Goal: Information Seeking & Learning: Learn about a topic

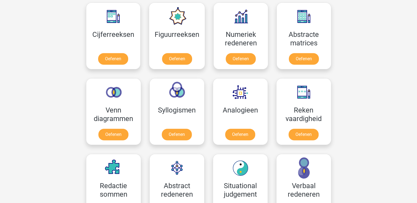
scroll to position [255, 0]
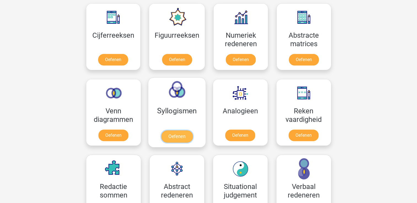
click at [173, 135] on link "Oefenen" at bounding box center [176, 137] width 31 height 12
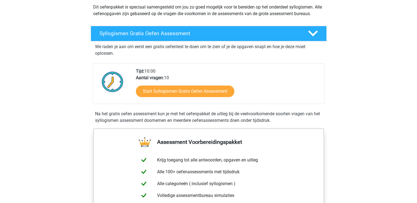
scroll to position [62, 0]
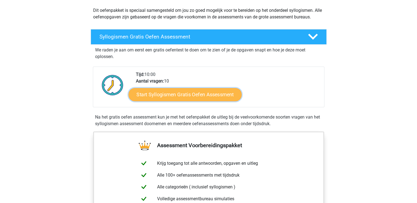
click at [220, 89] on link "Start Syllogismen Gratis Oefen Assessment" at bounding box center [184, 94] width 113 height 13
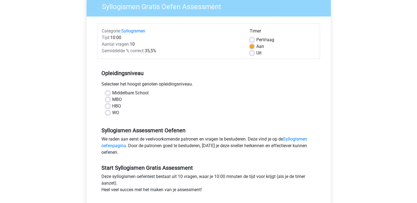
scroll to position [57, 0]
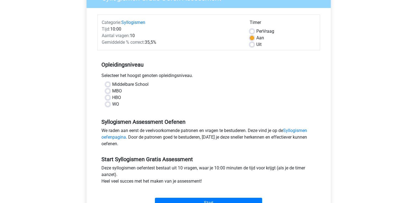
click at [116, 90] on label "MBO" at bounding box center [117, 91] width 10 height 7
click at [110, 90] on input "MBO" at bounding box center [107, 91] width 4 height 6
radio input "true"
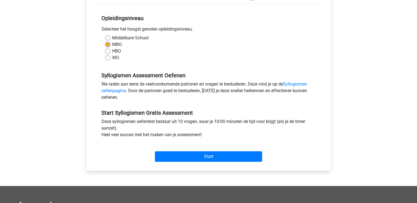
scroll to position [104, 0]
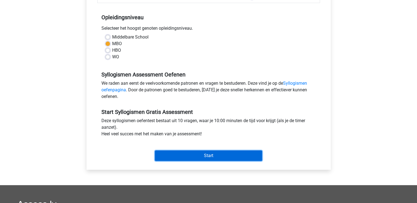
click at [249, 153] on input "Start" at bounding box center [208, 156] width 107 height 10
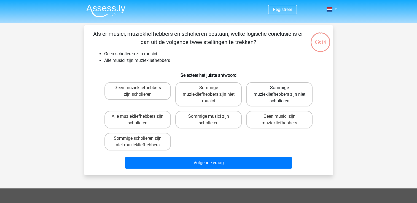
click at [256, 102] on label "Sommige muziekliefhebbers zijn niet scholieren" at bounding box center [279, 94] width 66 height 24
click at [279, 91] on input "Sommige muziekliefhebbers zijn niet scholieren" at bounding box center [281, 90] width 4 height 4
radio input "true"
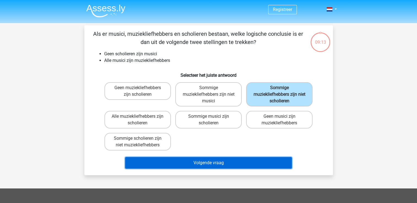
click at [221, 162] on button "Volgende vraag" at bounding box center [208, 163] width 167 height 12
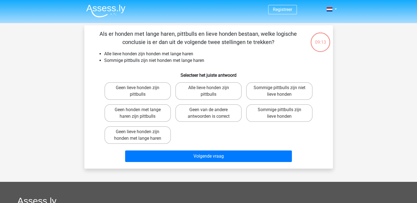
scroll to position [25, 0]
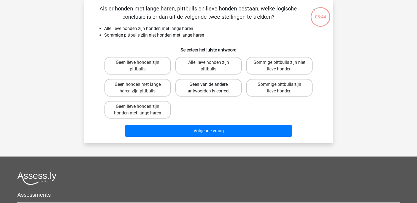
click at [218, 93] on label "Geen van de andere antwoorden is correct" at bounding box center [208, 88] width 66 height 18
click at [212, 88] on input "Geen van de andere antwoorden is correct" at bounding box center [210, 87] width 4 height 4
radio input "true"
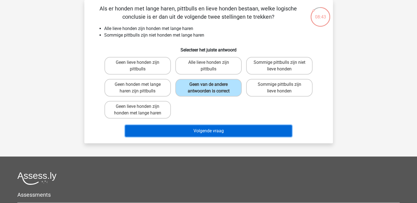
click at [215, 133] on button "Volgende vraag" at bounding box center [208, 131] width 167 height 12
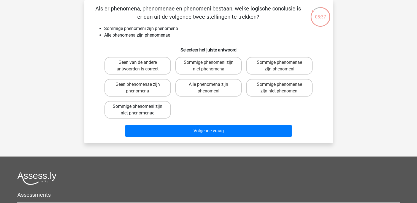
click at [168, 112] on label "Sommige phenomeni zijn niet phenomenae" at bounding box center [137, 110] width 66 height 18
click at [141, 110] on input "Sommige phenomeni zijn niet phenomenae" at bounding box center [139, 109] width 4 height 4
radio input "true"
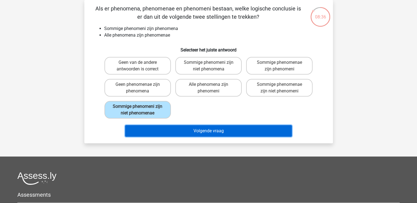
click at [176, 126] on button "Volgende vraag" at bounding box center [208, 131] width 167 height 12
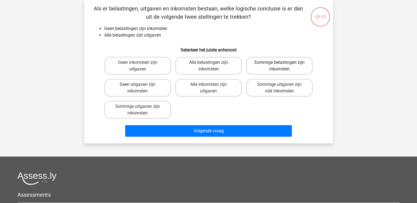
click at [249, 70] on label "Sommige belastingen zijn inkomsten" at bounding box center [279, 66] width 66 height 18
click at [279, 66] on input "Sommige belastingen zijn inkomsten" at bounding box center [281, 65] width 4 height 4
radio input "true"
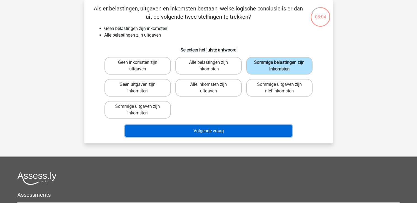
click at [208, 131] on button "Volgende vraag" at bounding box center [208, 131] width 167 height 12
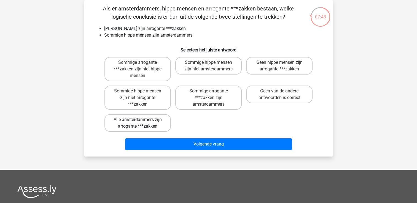
click at [167, 127] on label "Alle amsterdammers zijn arrogante ***zakken" at bounding box center [137, 123] width 66 height 18
click at [141, 123] on input "Alle amsterdammers zijn arrogante ***zakken" at bounding box center [139, 122] width 4 height 4
radio input "true"
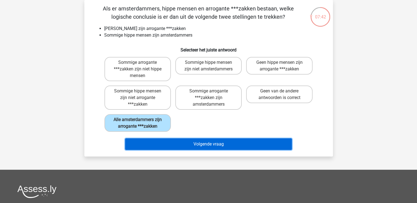
click at [177, 140] on button "Volgende vraag" at bounding box center [208, 144] width 167 height 12
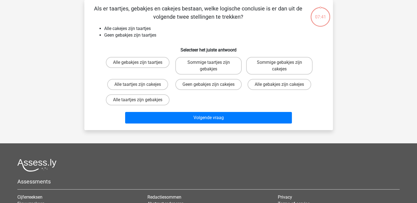
click at [181, 138] on div "Registreer Nederlands English" at bounding box center [208, 132] width 417 height 314
click at [199, 69] on label "Sommige taartjes zijn gebakjes" at bounding box center [208, 66] width 66 height 18
click at [208, 66] on input "Sommige taartjes zijn gebakjes" at bounding box center [210, 65] width 4 height 4
radio input "true"
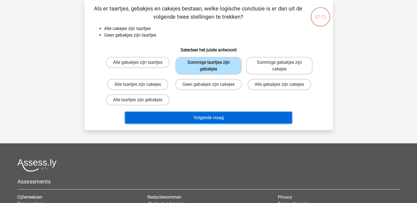
click at [196, 124] on button "Volgende vraag" at bounding box center [208, 118] width 167 height 12
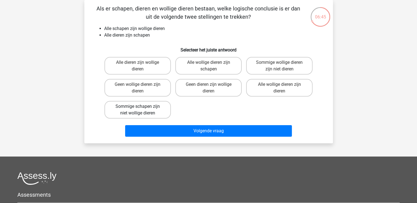
click at [167, 110] on label "Sommige schapen zijn niet wollige dieren" at bounding box center [137, 110] width 66 height 18
click at [141, 110] on input "Sommige schapen zijn niet wollige dieren" at bounding box center [139, 109] width 4 height 4
radio input "true"
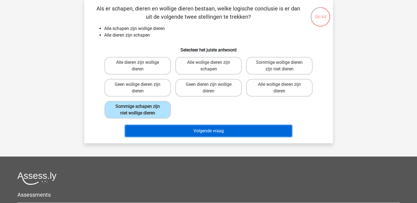
click at [172, 126] on button "Volgende vraag" at bounding box center [208, 131] width 167 height 12
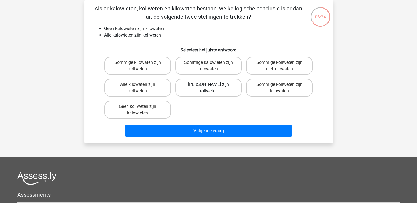
click at [196, 90] on label "Geen kilowaten zijn koliweten" at bounding box center [208, 88] width 66 height 18
click at [208, 88] on input "Geen kilowaten zijn koliweten" at bounding box center [210, 87] width 4 height 4
radio input "true"
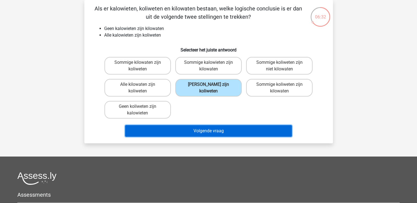
click at [190, 130] on button "Volgende vraag" at bounding box center [208, 131] width 167 height 12
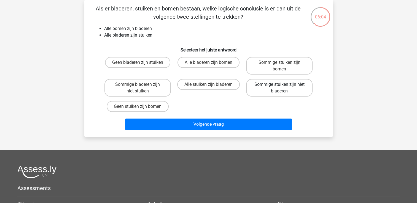
click at [258, 91] on label "Sommige stuiken zijn niet bladeren" at bounding box center [279, 88] width 66 height 18
click at [279, 88] on input "Sommige stuiken zijn niet bladeren" at bounding box center [281, 87] width 4 height 4
radio input "true"
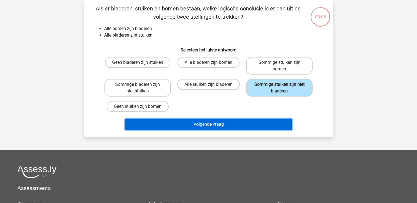
click at [225, 121] on button "Volgende vraag" at bounding box center [208, 125] width 167 height 12
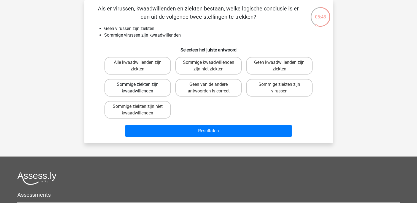
click at [158, 83] on label "Sommige ziekten zijn kwaadwillenden" at bounding box center [137, 88] width 66 height 18
click at [141, 85] on input "Sommige ziekten zijn kwaadwillenden" at bounding box center [139, 87] width 4 height 4
radio input "true"
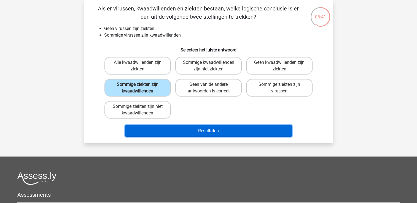
click at [173, 125] on button "Resultaten" at bounding box center [208, 131] width 167 height 12
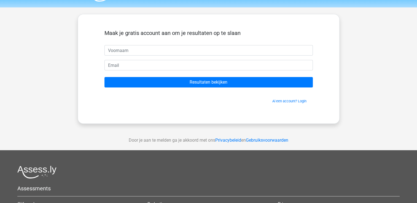
scroll to position [10, 0]
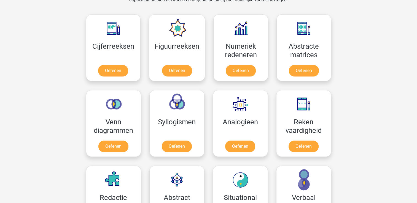
scroll to position [246, 0]
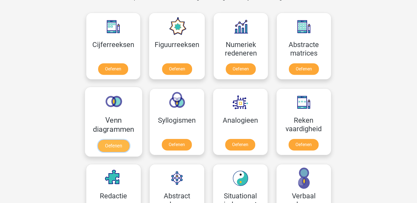
click at [103, 145] on link "Oefenen" at bounding box center [112, 146] width 31 height 12
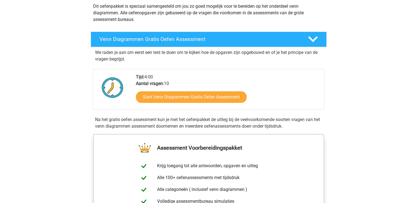
scroll to position [68, 0]
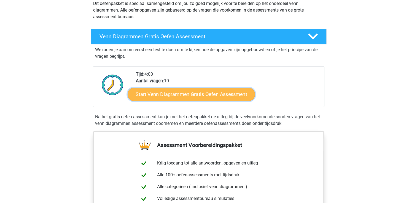
click at [205, 98] on link "Start Venn Diagrammen Gratis Oefen Assessment" at bounding box center [190, 94] width 127 height 13
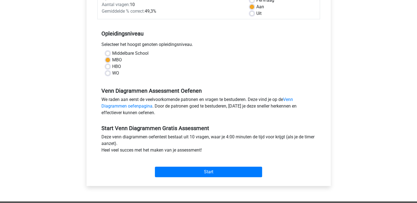
scroll to position [91, 0]
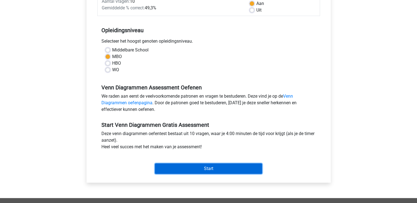
click at [205, 170] on input "Start" at bounding box center [208, 169] width 107 height 10
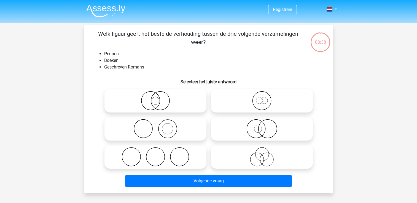
click at [204, 131] on label at bounding box center [155, 129] width 102 height 24
click at [159, 126] on input "radio" at bounding box center [157, 125] width 4 height 4
radio input "true"
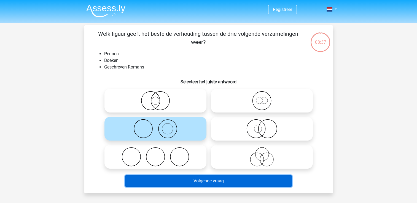
click at [186, 180] on button "Volgende vraag" at bounding box center [208, 181] width 167 height 12
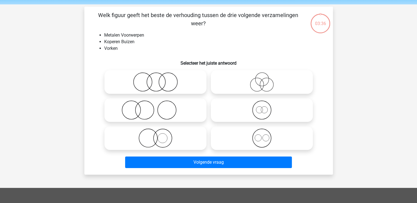
scroll to position [25, 0]
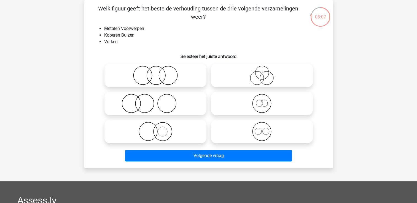
click at [165, 79] on icon at bounding box center [155, 75] width 97 height 19
click at [159, 73] on input "radio" at bounding box center [157, 71] width 4 height 4
radio input "true"
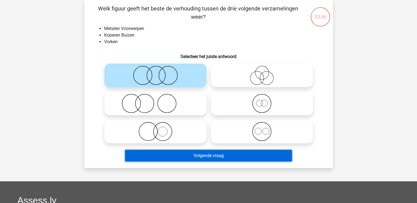
click at [173, 151] on button "Volgende vraag" at bounding box center [208, 156] width 167 height 12
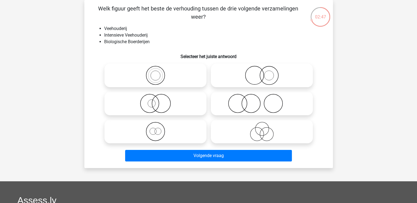
click at [228, 101] on circle at bounding box center [237, 103] width 18 height 18
click at [262, 101] on input "radio" at bounding box center [264, 99] width 4 height 4
radio input "true"
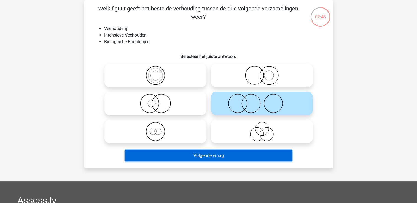
click at [218, 156] on button "Volgende vraag" at bounding box center [208, 156] width 167 height 12
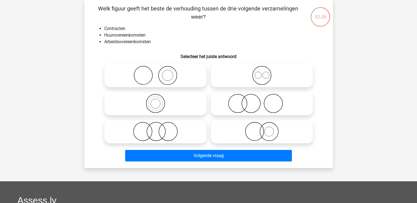
click at [257, 80] on icon at bounding box center [261, 75] width 97 height 19
click at [262, 73] on input "radio" at bounding box center [264, 71] width 4 height 4
radio input "true"
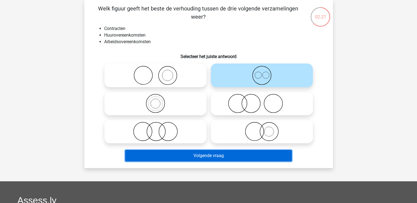
click at [238, 152] on button "Volgende vraag" at bounding box center [208, 156] width 167 height 12
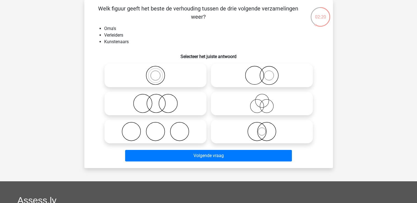
click at [195, 138] on icon at bounding box center [155, 131] width 97 height 19
click at [159, 129] on input "radio" at bounding box center [157, 127] width 4 height 4
radio input "true"
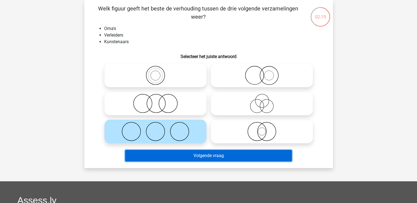
click at [199, 157] on button "Volgende vraag" at bounding box center [208, 156] width 167 height 12
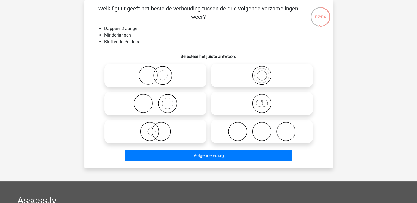
click at [167, 102] on icon at bounding box center [155, 103] width 97 height 19
click at [159, 101] on input "radio" at bounding box center [157, 99] width 4 height 4
radio input "true"
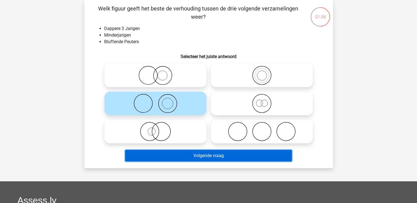
click at [173, 155] on button "Volgende vraag" at bounding box center [208, 156] width 167 height 12
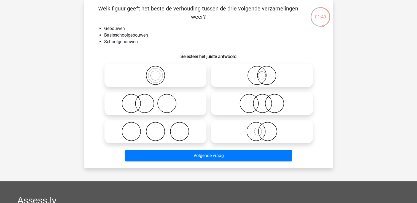
click at [159, 108] on icon at bounding box center [155, 103] width 97 height 19
click at [159, 101] on input "radio" at bounding box center [157, 99] width 4 height 4
radio input "true"
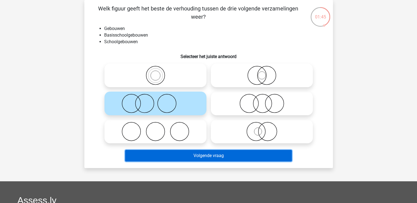
click at [165, 154] on button "Volgende vraag" at bounding box center [208, 156] width 167 height 12
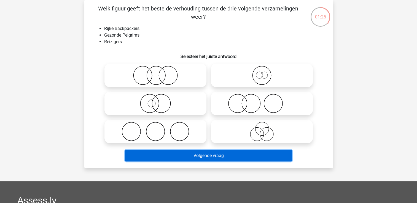
click at [165, 154] on button "Volgende vraag" at bounding box center [208, 156] width 167 height 12
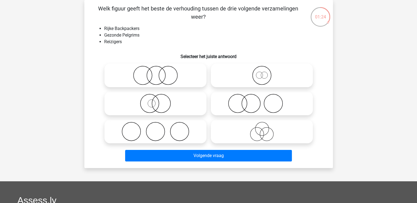
click at [161, 172] on div "Registreer Nederlands English" at bounding box center [208, 151] width 417 height 352
click at [235, 101] on icon at bounding box center [261, 103] width 97 height 19
click at [262, 101] on input "radio" at bounding box center [264, 99] width 4 height 4
radio input "true"
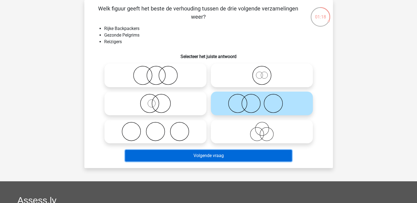
click at [211, 159] on button "Volgende vraag" at bounding box center [208, 156] width 167 height 12
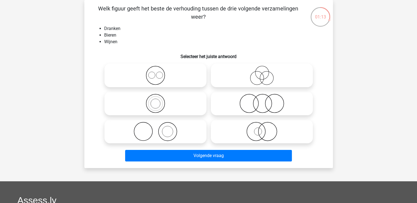
click at [236, 113] on icon at bounding box center [261, 103] width 97 height 19
click at [262, 101] on input "radio" at bounding box center [264, 99] width 4 height 4
radio input "true"
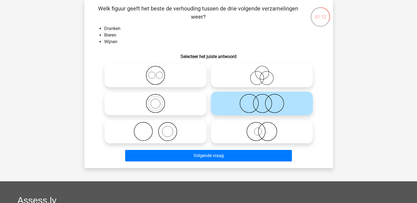
click at [251, 82] on circle at bounding box center [256, 78] width 13 height 13
click at [262, 73] on input "radio" at bounding box center [264, 71] width 4 height 4
radio input "true"
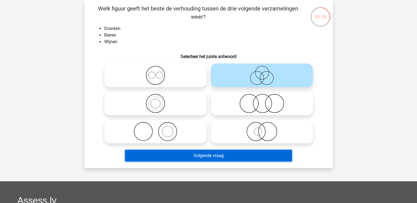
click at [214, 154] on button "Volgende vraag" at bounding box center [208, 156] width 167 height 12
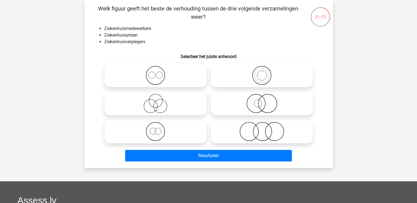
click at [239, 79] on icon at bounding box center [261, 75] width 97 height 19
click at [262, 73] on input "radio" at bounding box center [264, 71] width 4 height 4
radio input "true"
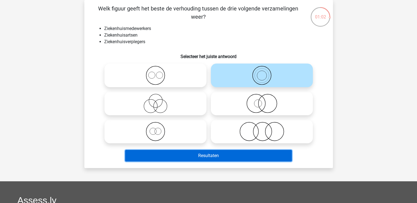
click at [199, 156] on button "Resultaten" at bounding box center [208, 156] width 167 height 12
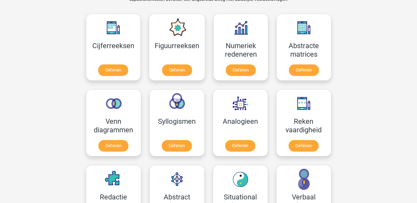
scroll to position [245, 0]
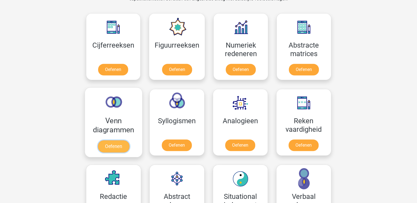
click at [105, 143] on link "Oefenen" at bounding box center [112, 146] width 31 height 12
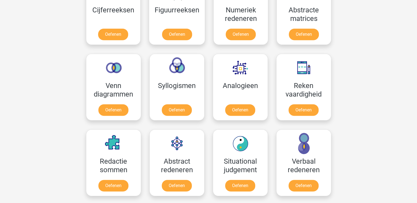
scroll to position [281, 0]
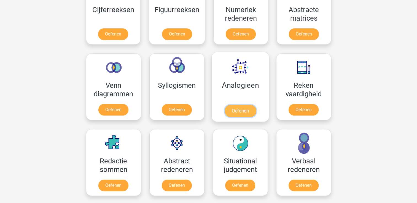
click at [251, 110] on link "Oefenen" at bounding box center [239, 111] width 31 height 12
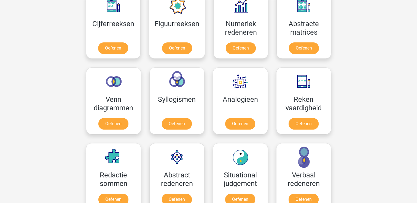
scroll to position [266, 0]
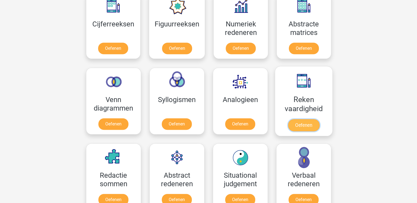
click at [307, 119] on link "Oefenen" at bounding box center [302, 125] width 31 height 12
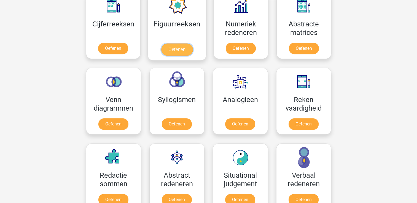
click at [191, 44] on link "Oefenen" at bounding box center [176, 50] width 31 height 12
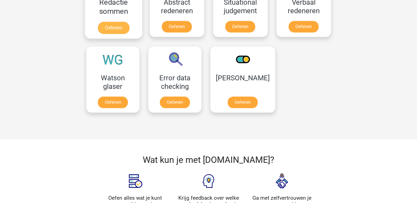
scroll to position [442, 0]
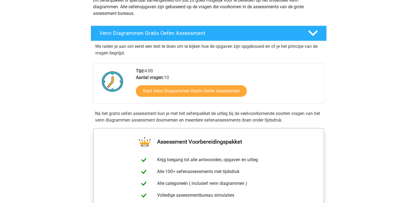
scroll to position [73, 0]
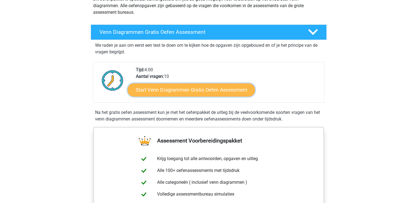
click at [163, 92] on link "Start Venn Diagrammen Gratis Oefen Assessment" at bounding box center [190, 89] width 127 height 13
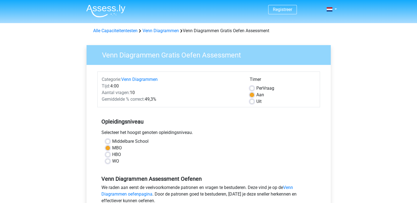
click at [250, 104] on div "Uit" at bounding box center [282, 101] width 66 height 7
click at [256, 103] on label "Uit" at bounding box center [258, 101] width 5 height 7
click at [253, 103] on input "Uit" at bounding box center [251, 101] width 4 height 6
radio input "true"
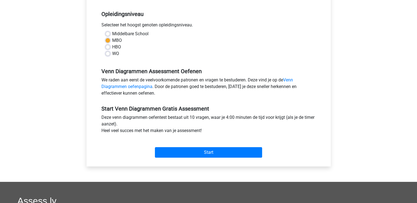
scroll to position [118, 0]
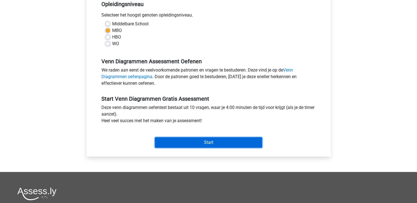
click at [234, 140] on input "Start" at bounding box center [208, 142] width 107 height 10
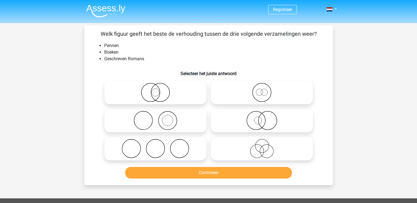
click at [158, 122] on circle at bounding box center [167, 121] width 18 height 18
click at [158, 118] on input "radio" at bounding box center [157, 116] width 4 height 4
radio input "true"
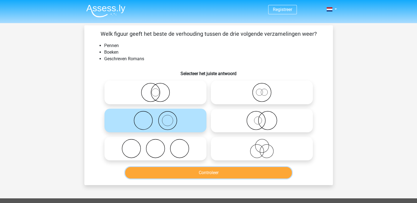
click at [172, 168] on button "Controleer" at bounding box center [208, 173] width 167 height 12
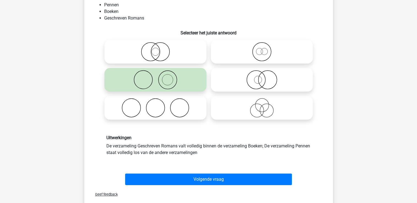
scroll to position [57, 0]
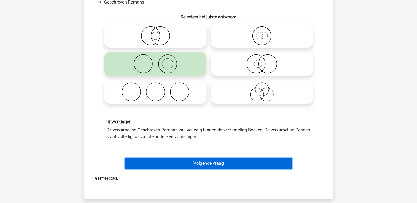
click at [175, 165] on button "Volgende vraag" at bounding box center [208, 164] width 167 height 12
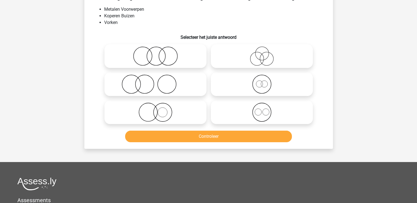
scroll to position [25, 0]
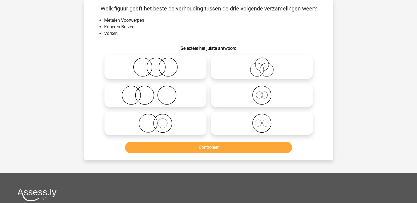
click at [159, 94] on icon at bounding box center [155, 95] width 97 height 19
click at [159, 93] on input "radio" at bounding box center [157, 91] width 4 height 4
radio input "true"
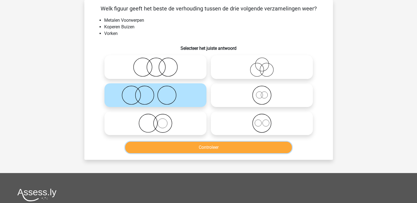
click at [171, 143] on button "Controleer" at bounding box center [208, 148] width 167 height 12
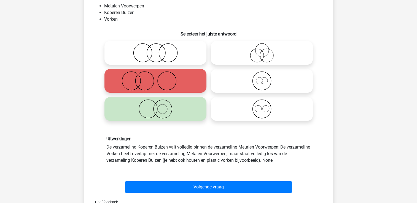
scroll to position [40, 0]
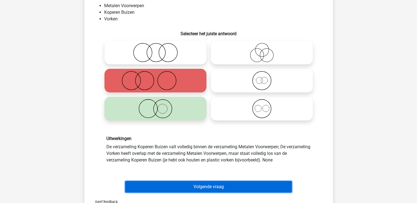
click at [183, 188] on button "Volgende vraag" at bounding box center [208, 187] width 167 height 12
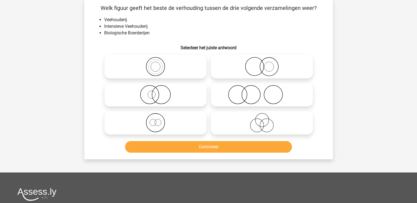
scroll to position [25, 0]
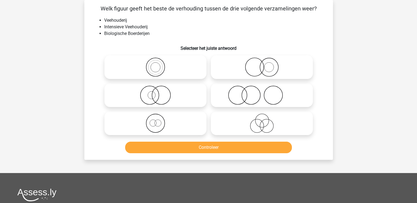
click at [273, 67] on icon at bounding box center [261, 67] width 97 height 19
click at [265, 64] on input "radio" at bounding box center [264, 63] width 4 height 4
radio input "true"
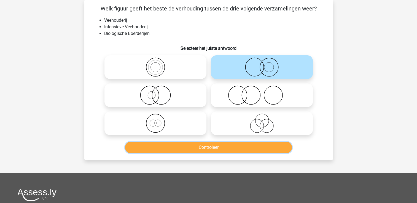
click at [237, 143] on button "Controleer" at bounding box center [208, 148] width 167 height 12
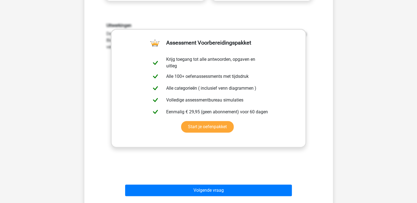
scroll to position [171, 0]
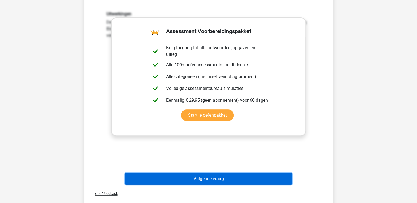
click at [225, 178] on button "Volgende vraag" at bounding box center [208, 179] width 167 height 12
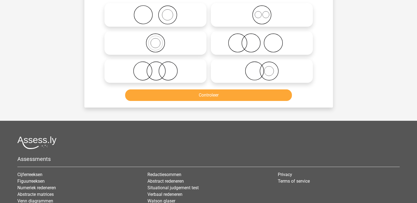
scroll to position [25, 0]
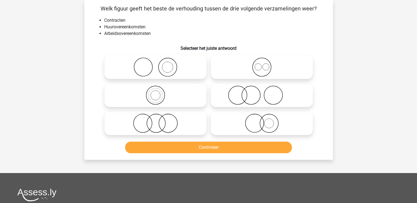
click at [261, 121] on icon at bounding box center [261, 123] width 97 height 19
click at [262, 121] on input "radio" at bounding box center [264, 119] width 4 height 4
radio input "true"
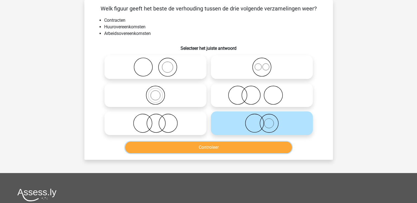
click at [257, 146] on button "Controleer" at bounding box center [208, 148] width 167 height 12
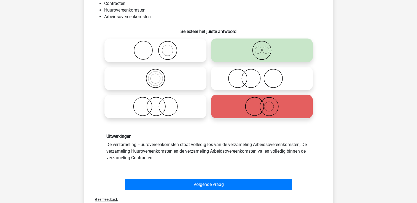
scroll to position [47, 0]
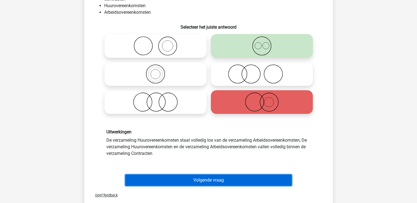
click at [247, 179] on button "Volgende vraag" at bounding box center [208, 181] width 167 height 12
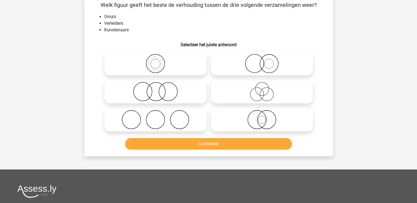
scroll to position [25, 0]
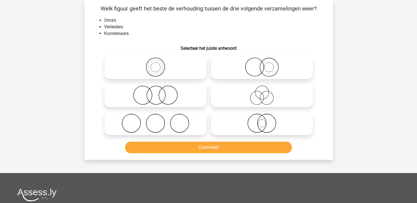
click at [181, 136] on div at bounding box center [155, 123] width 106 height 28
click at [181, 129] on icon at bounding box center [155, 123] width 97 height 19
click at [159, 121] on input "radio" at bounding box center [157, 119] width 4 height 4
radio input "true"
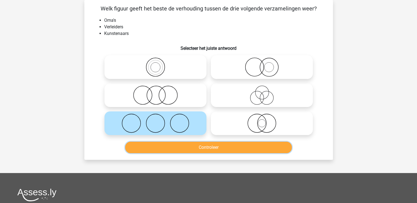
click at [185, 144] on button "Controleer" at bounding box center [208, 148] width 167 height 12
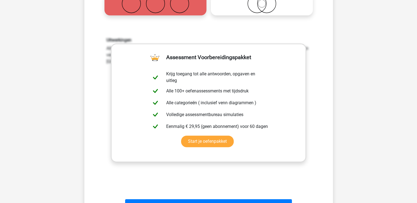
scroll to position [158, 0]
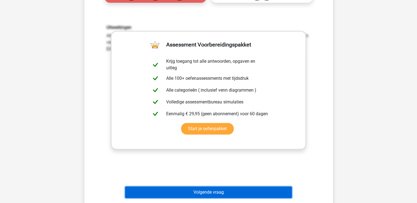
click at [222, 191] on button "Volgende vraag" at bounding box center [208, 193] width 167 height 12
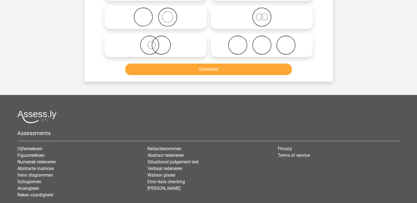
scroll to position [25, 0]
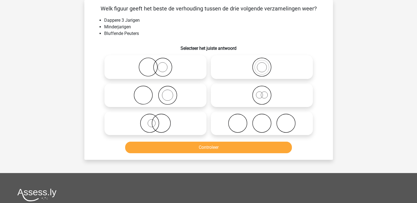
click at [164, 96] on icon at bounding box center [155, 95] width 97 height 19
click at [159, 93] on input "radio" at bounding box center [157, 91] width 4 height 4
radio input "true"
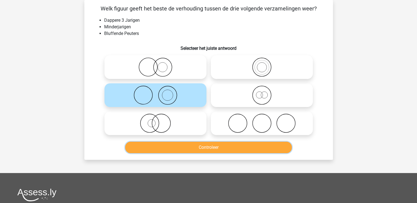
click at [178, 143] on button "Controleer" at bounding box center [208, 148] width 167 height 12
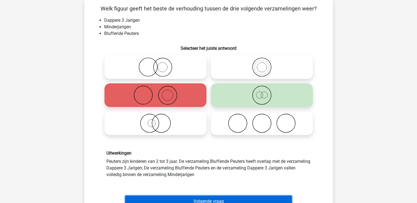
click at [224, 199] on button "Volgende vraag" at bounding box center [208, 202] width 167 height 12
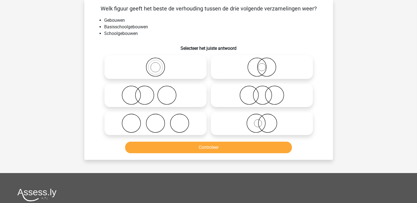
click at [261, 103] on icon at bounding box center [261, 95] width 97 height 19
click at [262, 93] on input "radio" at bounding box center [264, 91] width 4 height 4
radio input "true"
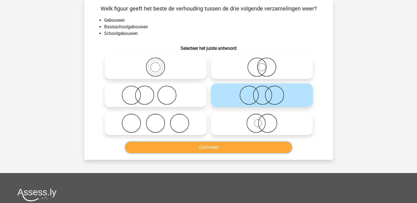
click at [240, 149] on button "Controleer" at bounding box center [208, 148] width 167 height 12
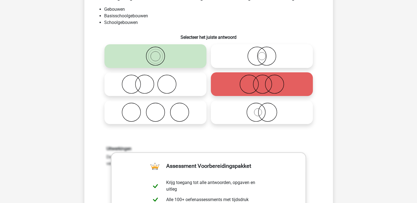
scroll to position [37, 0]
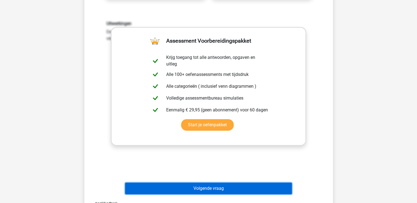
click at [226, 188] on button "Volgende vraag" at bounding box center [208, 189] width 167 height 12
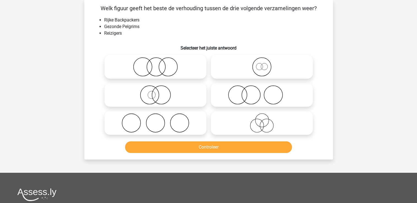
scroll to position [25, 0]
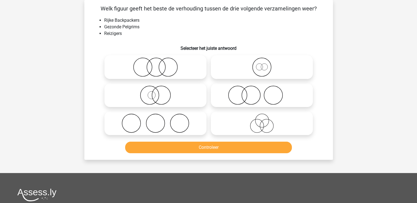
click at [252, 133] on icon at bounding box center [261, 123] width 97 height 19
click at [262, 121] on input "radio" at bounding box center [264, 119] width 4 height 4
radio input "true"
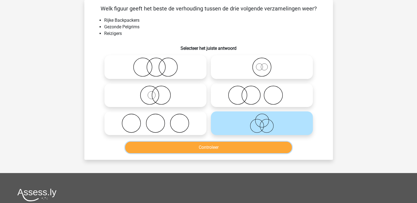
click at [249, 146] on button "Controleer" at bounding box center [208, 148] width 167 height 12
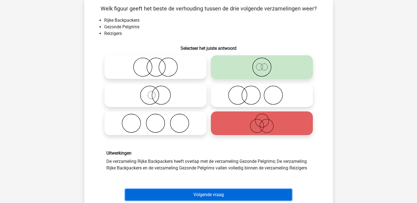
click at [249, 192] on button "Volgende vraag" at bounding box center [208, 195] width 167 height 12
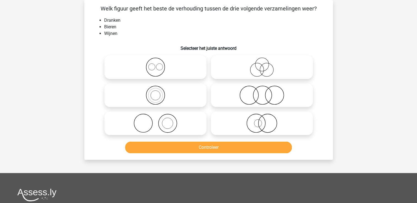
click at [268, 73] on icon at bounding box center [261, 67] width 97 height 19
click at [265, 64] on input "radio" at bounding box center [264, 63] width 4 height 4
radio input "true"
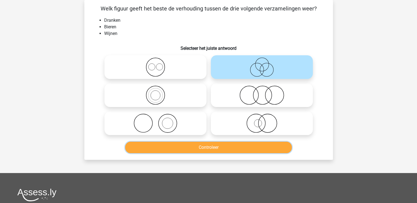
click at [232, 145] on button "Controleer" at bounding box center [208, 148] width 167 height 12
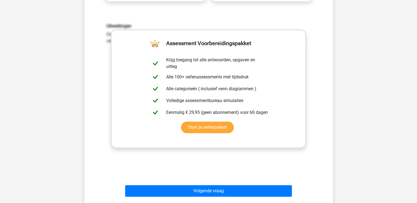
scroll to position [176, 0]
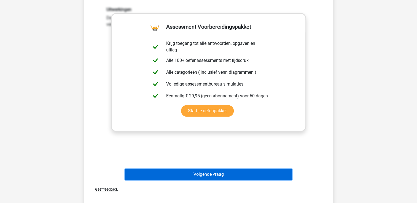
click at [225, 176] on button "Volgende vraag" at bounding box center [208, 175] width 167 height 12
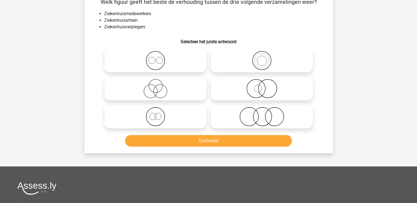
scroll to position [25, 0]
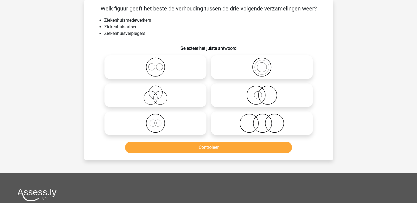
click at [257, 71] on icon at bounding box center [261, 67] width 97 height 19
click at [262, 64] on input "radio" at bounding box center [264, 63] width 4 height 4
radio input "true"
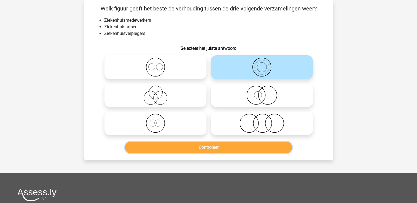
click at [220, 147] on button "Controleer" at bounding box center [208, 148] width 167 height 12
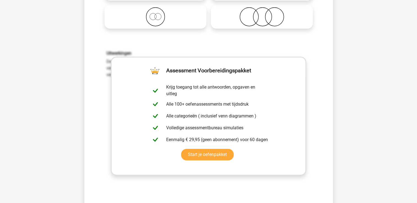
scroll to position [186, 0]
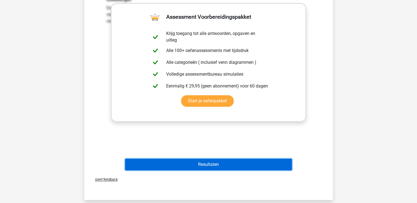
click at [216, 162] on button "Resultaten" at bounding box center [208, 165] width 167 height 12
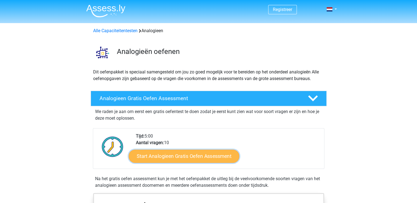
click at [212, 158] on link "Start Analogieen Gratis Oefen Assessment" at bounding box center [184, 156] width 110 height 13
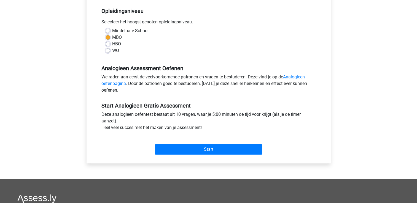
scroll to position [111, 0]
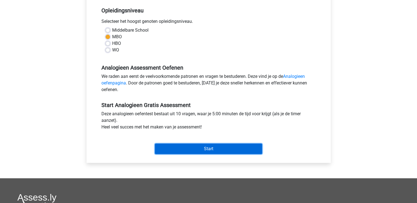
click at [182, 146] on input "Start" at bounding box center [208, 149] width 107 height 10
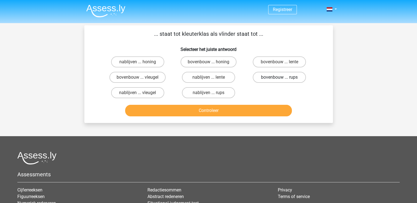
click at [273, 79] on label "bovenbouw ... rups" at bounding box center [278, 77] width 53 height 11
click at [279, 79] on input "bovenbouw ... rups" at bounding box center [281, 79] width 4 height 4
radio input "true"
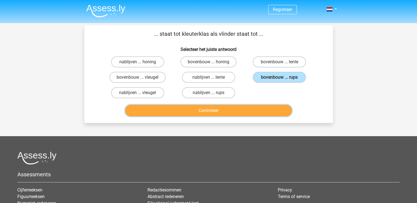
click at [248, 110] on button "Controleer" at bounding box center [208, 111] width 167 height 12
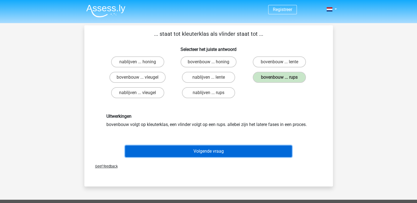
click at [228, 149] on button "Volgende vraag" at bounding box center [208, 152] width 167 height 12
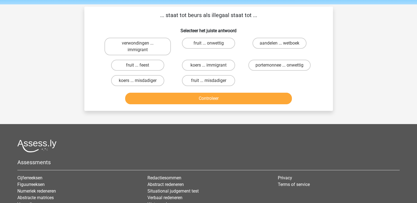
scroll to position [25, 0]
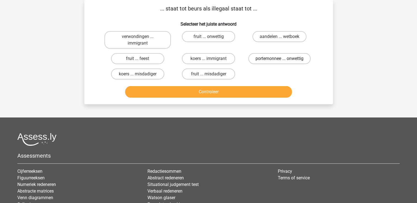
click at [277, 60] on label "portemonnee ... onwettig" at bounding box center [279, 58] width 62 height 11
click at [279, 60] on input "portemonnee ... onwettig" at bounding box center [281, 61] width 4 height 4
radio input "true"
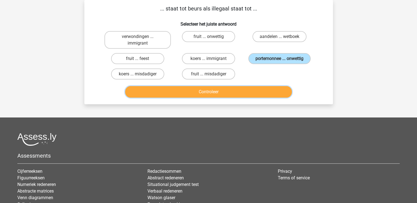
click at [239, 92] on button "Controleer" at bounding box center [208, 92] width 167 height 12
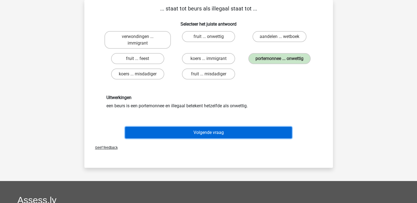
click at [230, 131] on button "Volgende vraag" at bounding box center [208, 133] width 167 height 12
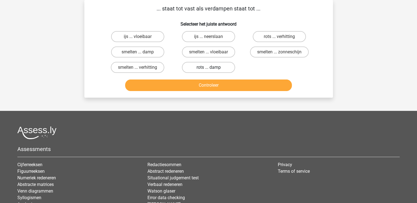
click at [226, 69] on label "rots ... damp" at bounding box center [208, 67] width 53 height 11
click at [212, 69] on input "rots ... damp" at bounding box center [210, 69] width 4 height 4
radio input "true"
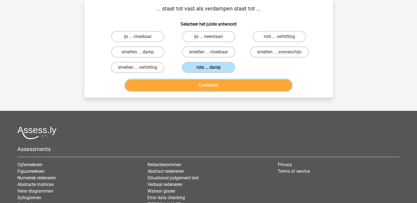
click at [226, 85] on button "Controleer" at bounding box center [208, 86] width 167 height 12
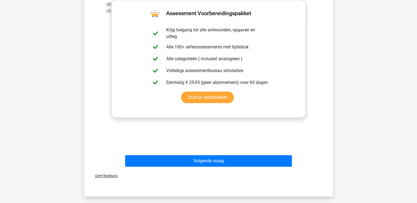
scroll to position [127, 0]
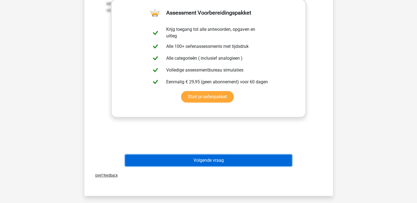
click at [228, 162] on button "Volgende vraag" at bounding box center [208, 161] width 167 height 12
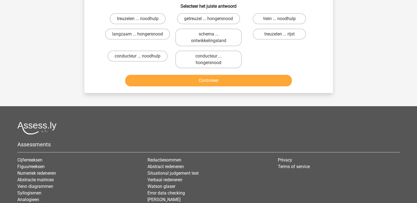
scroll to position [25, 0]
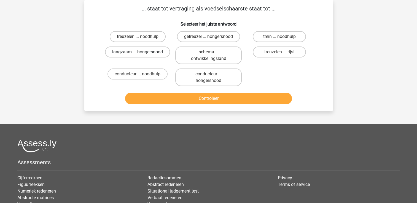
click at [157, 52] on label "langzaam ... hongersnood" at bounding box center [137, 52] width 65 height 11
click at [141, 52] on input "langzaam ... hongersnood" at bounding box center [139, 54] width 4 height 4
radio input "true"
click at [189, 39] on label "getreuzel ... hongersnood" at bounding box center [208, 36] width 63 height 11
click at [208, 39] on input "getreuzel ... hongersnood" at bounding box center [210, 39] width 4 height 4
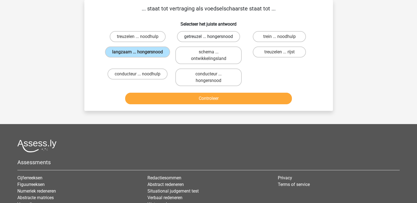
radio input "true"
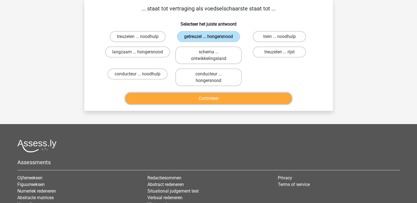
click at [178, 95] on button "Controleer" at bounding box center [208, 99] width 167 height 12
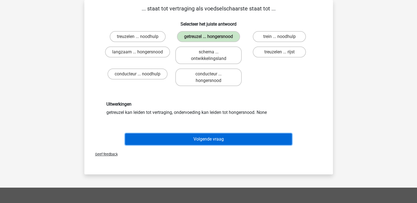
click at [173, 135] on button "Volgende vraag" at bounding box center [208, 140] width 167 height 12
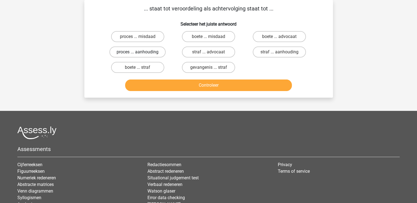
click at [156, 53] on label "proces ... aanhouding" at bounding box center [137, 52] width 56 height 11
click at [141, 53] on input "proces ... aanhouding" at bounding box center [139, 54] width 4 height 4
radio input "true"
click at [167, 91] on div "Controleer" at bounding box center [208, 87] width 213 height 14
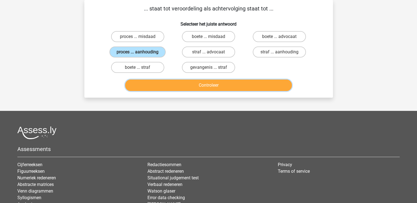
click at [165, 88] on button "Controleer" at bounding box center [208, 86] width 167 height 12
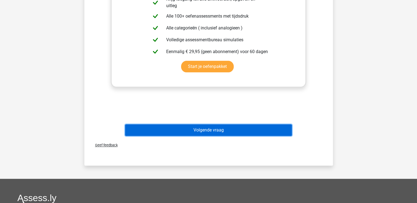
click at [188, 131] on button "Volgende vraag" at bounding box center [208, 130] width 167 height 12
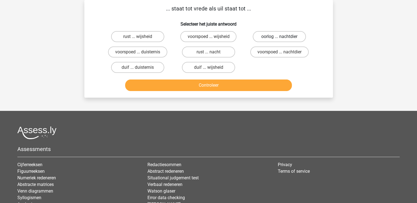
click at [273, 39] on label "oorlog ... nachtdier" at bounding box center [278, 36] width 53 height 11
click at [279, 39] on input "oorlog ... nachtdier" at bounding box center [281, 39] width 4 height 4
radio input "true"
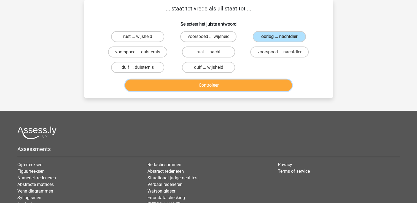
click at [243, 82] on button "Controleer" at bounding box center [208, 86] width 167 height 12
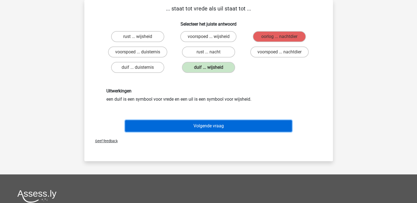
click at [229, 124] on button "Volgende vraag" at bounding box center [208, 126] width 167 height 12
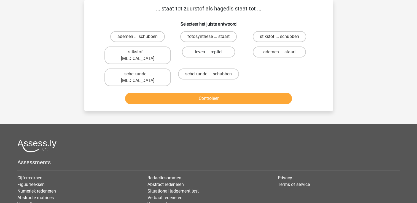
click at [217, 56] on label "leven ... reptiel" at bounding box center [208, 52] width 53 height 11
click at [212, 56] on input "leven ... reptiel" at bounding box center [210, 54] width 4 height 4
radio input "true"
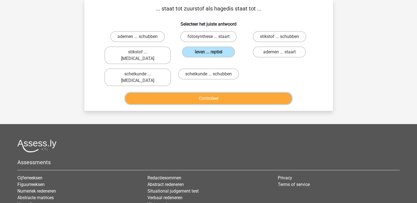
click at [213, 93] on button "Controleer" at bounding box center [208, 99] width 167 height 12
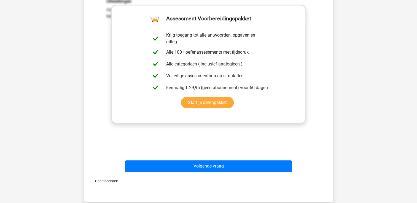
scroll to position [135, 0]
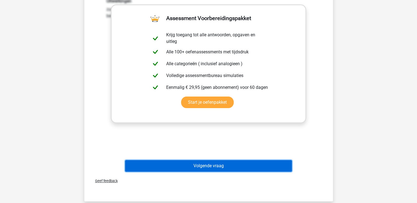
click at [201, 160] on button "Volgende vraag" at bounding box center [208, 166] width 167 height 12
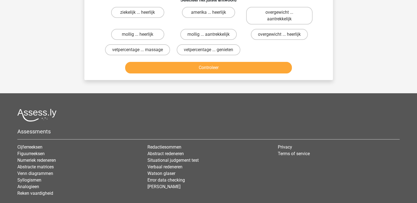
scroll to position [25, 0]
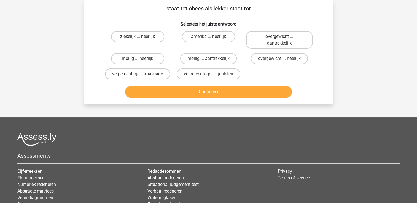
click at [207, 133] on div at bounding box center [208, 139] width 382 height 13
click at [271, 60] on label "overgewicht ... heerlijk" at bounding box center [279, 58] width 57 height 11
click at [279, 60] on input "overgewicht ... heerlijk" at bounding box center [281, 61] width 4 height 4
radio input "true"
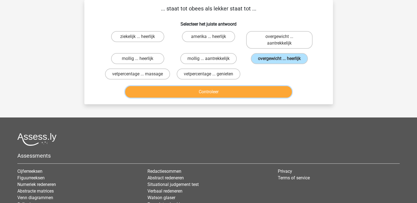
click at [253, 87] on button "Controleer" at bounding box center [208, 92] width 167 height 12
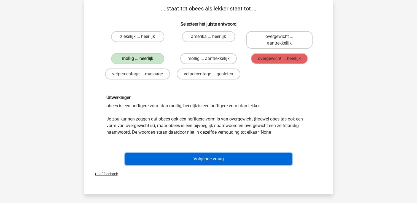
click at [219, 158] on button "Volgende vraag" at bounding box center [208, 159] width 167 height 12
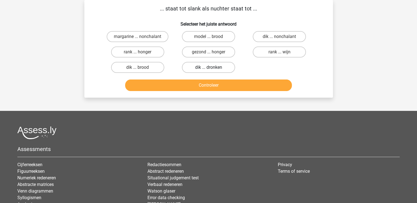
click at [206, 68] on label "dik ... dronken" at bounding box center [208, 67] width 53 height 11
click at [208, 68] on input "dik ... dronken" at bounding box center [210, 69] width 4 height 4
radio input "true"
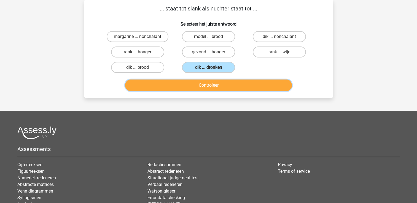
click at [203, 83] on button "Controleer" at bounding box center [208, 86] width 167 height 12
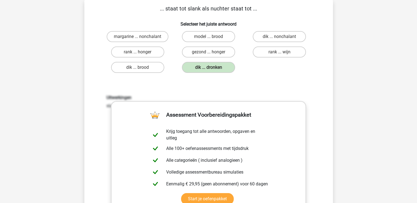
scroll to position [175, 0]
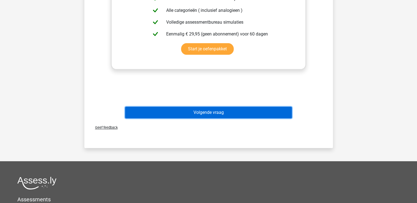
click at [197, 114] on button "Volgende vraag" at bounding box center [208, 113] width 167 height 12
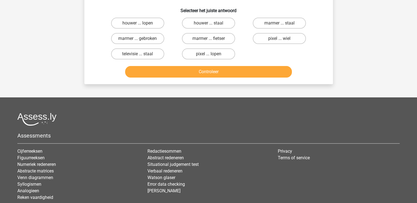
scroll to position [25, 0]
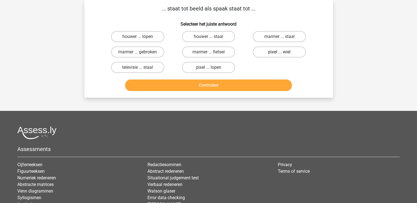
click at [268, 53] on label "pixel ... wiel" at bounding box center [278, 52] width 53 height 11
click at [279, 53] on input "pixel ... wiel" at bounding box center [281, 54] width 4 height 4
radio input "true"
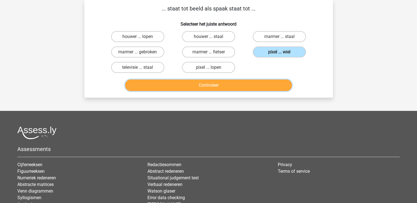
click at [239, 84] on button "Controleer" at bounding box center [208, 86] width 167 height 12
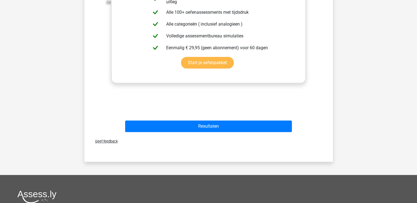
scroll to position [162, 0]
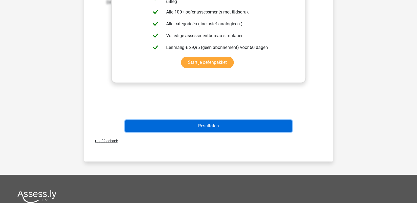
click at [235, 124] on button "Resultaten" at bounding box center [208, 126] width 167 height 12
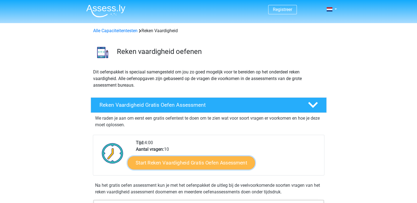
click at [236, 165] on link "Start Reken Vaardigheid Gratis Oefen Assessment" at bounding box center [190, 162] width 127 height 13
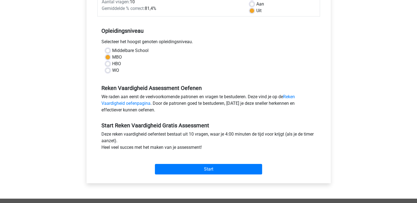
scroll to position [91, 0]
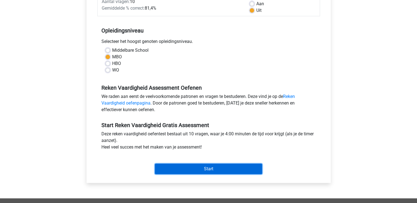
click at [222, 164] on input "Start" at bounding box center [208, 169] width 107 height 10
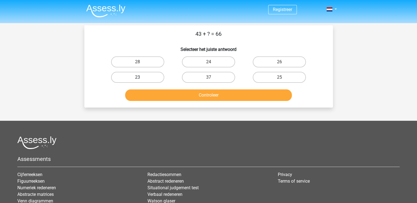
click at [158, 75] on label "23" at bounding box center [137, 77] width 53 height 11
click at [141, 77] on input "23" at bounding box center [139, 79] width 4 height 4
radio input "true"
click at [165, 85] on div "Controleer" at bounding box center [208, 94] width 231 height 18
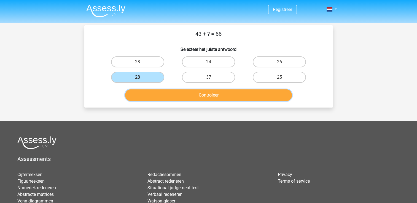
click at [171, 94] on button "Controleer" at bounding box center [208, 95] width 167 height 12
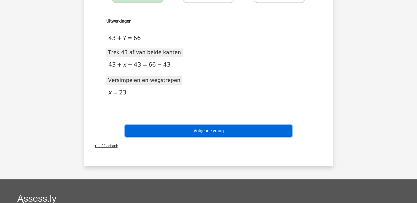
click at [187, 128] on button "Volgende vraag" at bounding box center [208, 131] width 167 height 12
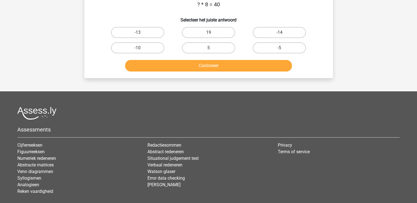
scroll to position [25, 0]
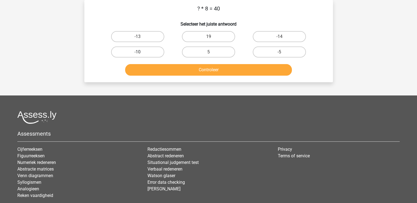
click at [149, 54] on label "-10" at bounding box center [137, 52] width 53 height 11
click at [141, 54] on input "-10" at bounding box center [139, 54] width 4 height 4
radio input "true"
click at [193, 54] on label "5" at bounding box center [208, 52] width 53 height 11
click at [208, 54] on input "5" at bounding box center [210, 54] width 4 height 4
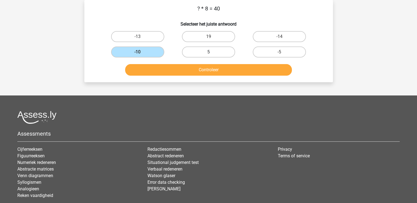
radio input "true"
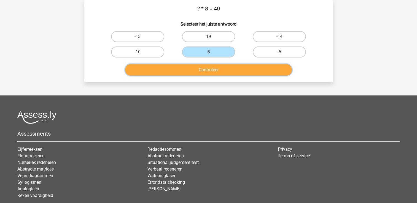
click at [192, 70] on button "Controleer" at bounding box center [208, 70] width 167 height 12
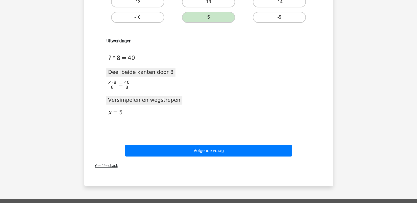
scroll to position [60, 0]
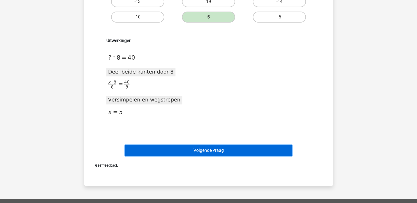
click at [221, 152] on button "Volgende vraag" at bounding box center [208, 151] width 167 height 12
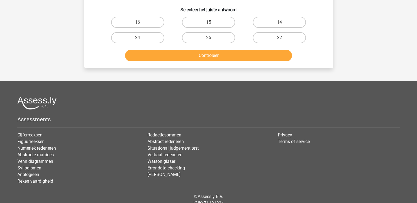
scroll to position [25, 0]
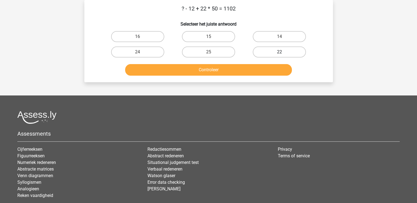
click at [261, 56] on label "22" at bounding box center [278, 52] width 53 height 11
click at [279, 56] on input "22" at bounding box center [281, 54] width 4 height 4
radio input "true"
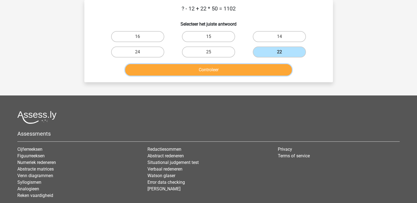
click at [255, 64] on button "Controleer" at bounding box center [208, 70] width 167 height 12
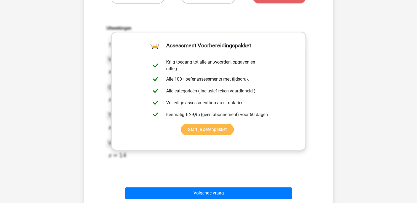
scroll to position [107, 0]
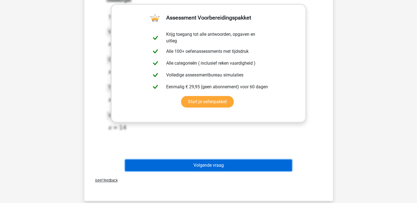
click at [242, 168] on button "Volgende vraag" at bounding box center [208, 166] width 167 height 12
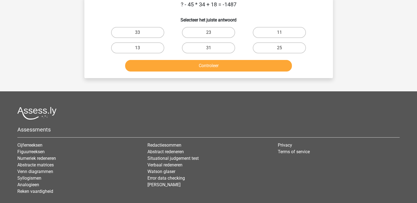
scroll to position [25, 0]
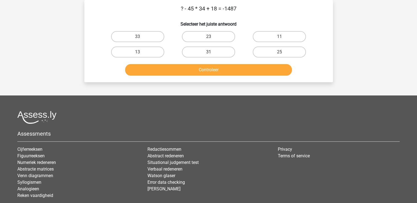
click at [224, 52] on label "31" at bounding box center [208, 52] width 53 height 11
click at [212, 52] on input "31" at bounding box center [210, 54] width 4 height 4
radio input "true"
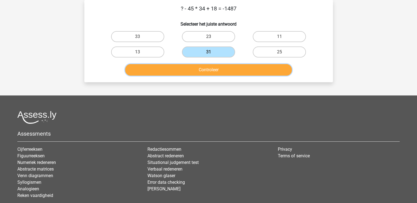
click at [218, 69] on button "Controleer" at bounding box center [208, 70] width 167 height 12
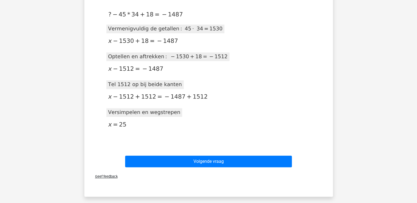
scroll to position [105, 0]
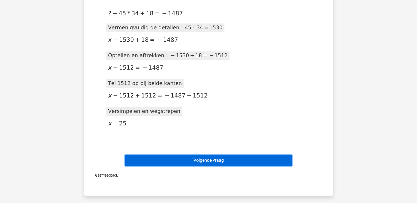
click at [274, 155] on button "Volgende vraag" at bounding box center [208, 161] width 167 height 12
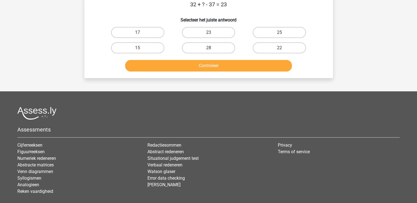
scroll to position [25, 0]
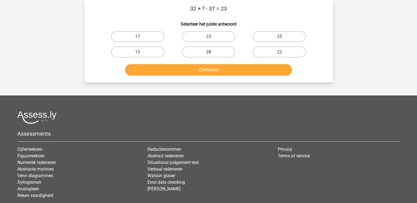
click at [228, 52] on label "28" at bounding box center [208, 52] width 53 height 11
click at [212, 52] on input "28" at bounding box center [210, 54] width 4 height 4
radio input "true"
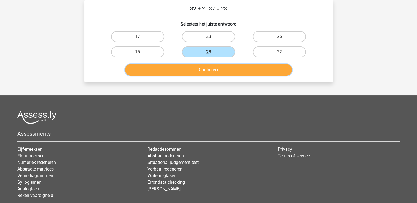
click at [227, 69] on button "Controleer" at bounding box center [208, 70] width 167 height 12
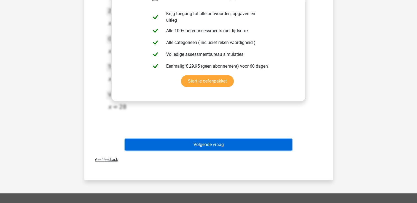
click at [242, 148] on button "Volgende vraag" at bounding box center [208, 145] width 167 height 12
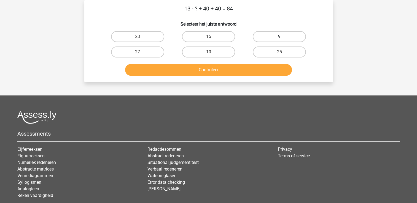
click at [260, 37] on label "9" at bounding box center [278, 36] width 53 height 11
click at [279, 37] on input "9" at bounding box center [281, 39] width 4 height 4
radio input "true"
click at [247, 62] on div "Controleer" at bounding box center [208, 69] width 231 height 18
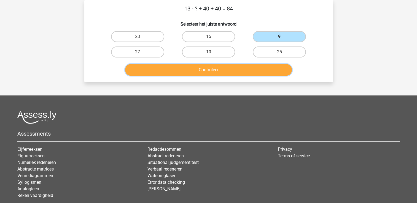
click at [248, 70] on button "Controleer" at bounding box center [208, 70] width 167 height 12
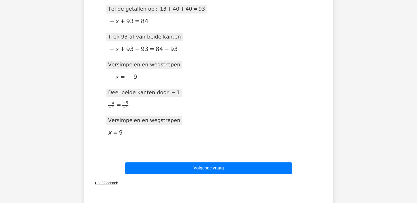
scroll to position [154, 0]
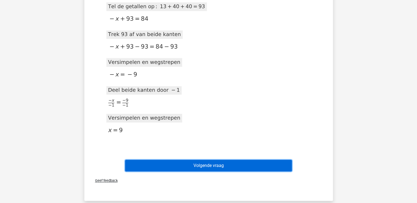
click at [240, 162] on button "Volgende vraag" at bounding box center [208, 166] width 167 height 12
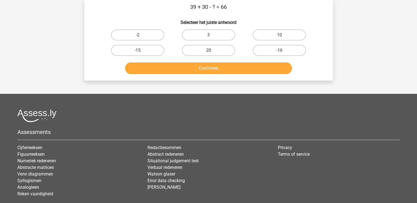
scroll to position [25, 0]
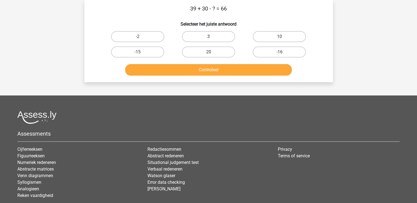
click at [228, 36] on label "3" at bounding box center [208, 36] width 53 height 11
click at [212, 37] on input "3" at bounding box center [210, 39] width 4 height 4
radio input "true"
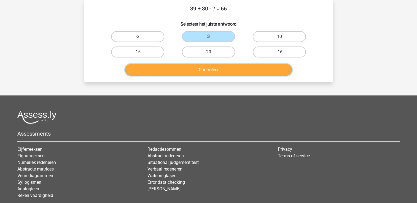
click at [220, 67] on button "Controleer" at bounding box center [208, 70] width 167 height 12
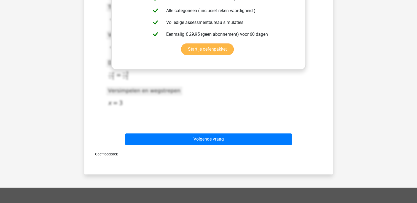
scroll to position [180, 0]
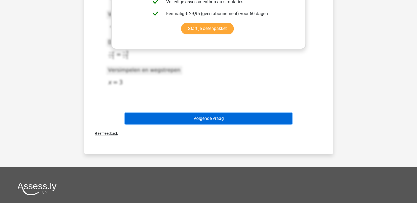
click at [235, 116] on button "Volgende vraag" at bounding box center [208, 119] width 167 height 12
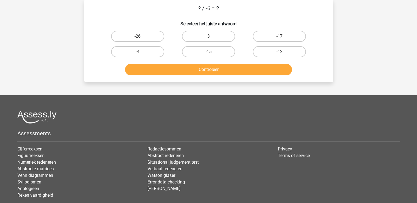
scroll to position [25, 0]
click at [220, 42] on label "3" at bounding box center [208, 36] width 53 height 11
click at [212, 40] on input "3" at bounding box center [210, 39] width 4 height 4
radio input "true"
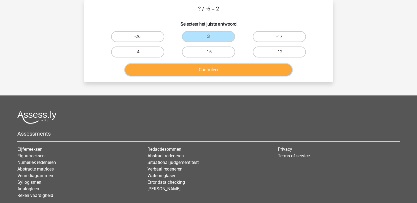
click at [218, 73] on button "Controleer" at bounding box center [208, 70] width 167 height 12
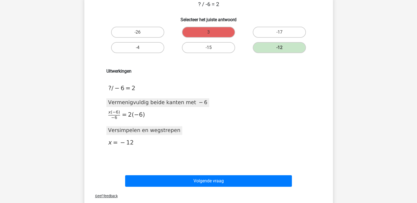
scroll to position [33, 0]
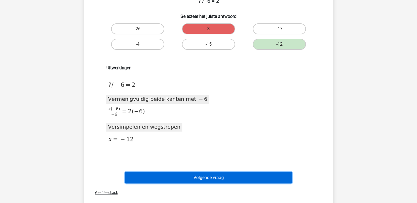
click at [226, 175] on button "Volgende vraag" at bounding box center [208, 178] width 167 height 12
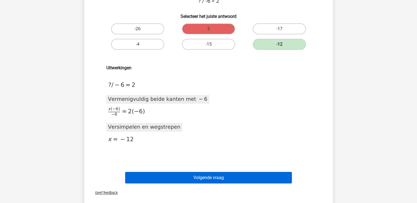
scroll to position [25, 0]
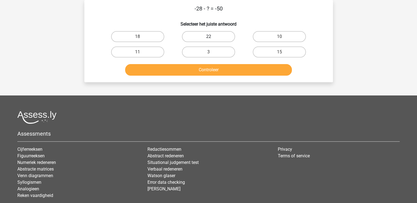
click at [218, 39] on label "22" at bounding box center [208, 36] width 53 height 11
click at [212, 39] on input "22" at bounding box center [210, 39] width 4 height 4
radio input "true"
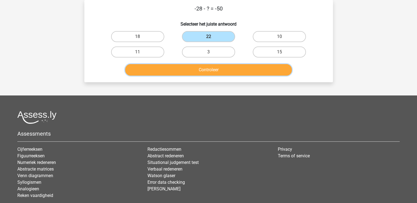
click at [217, 67] on button "Controleer" at bounding box center [208, 70] width 167 height 12
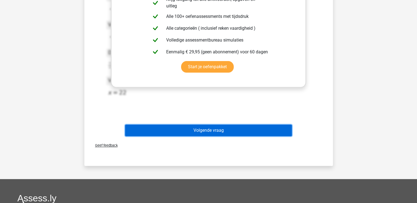
click at [229, 125] on button "Volgende vraag" at bounding box center [208, 131] width 167 height 12
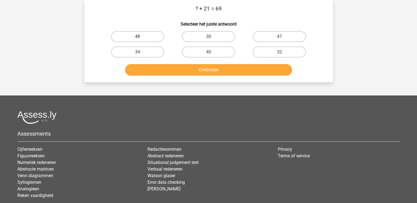
click at [160, 40] on label "48" at bounding box center [137, 36] width 53 height 11
click at [141, 40] on input "48" at bounding box center [139, 39] width 4 height 4
radio input "true"
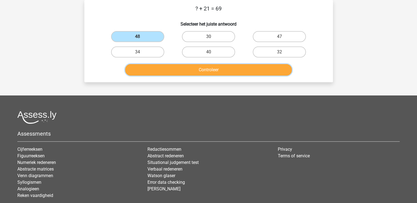
click at [173, 72] on button "Controleer" at bounding box center [208, 70] width 167 height 12
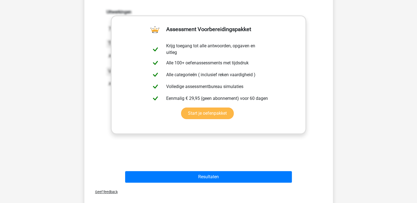
scroll to position [96, 0]
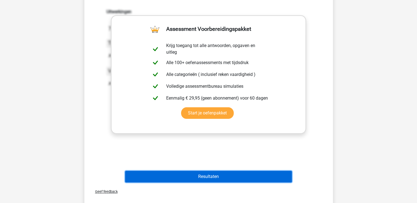
click at [210, 180] on button "Resultaten" at bounding box center [208, 177] width 167 height 12
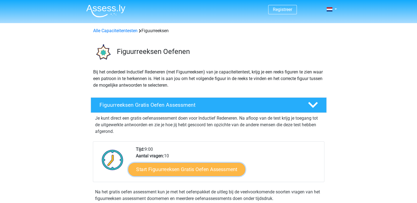
click at [188, 168] on link "Start Figuurreeksen Gratis Oefen Assessment" at bounding box center [186, 169] width 117 height 13
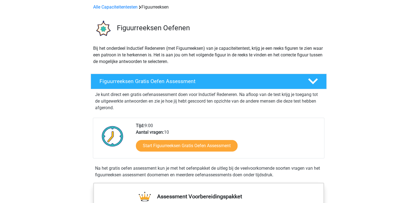
scroll to position [21, 0]
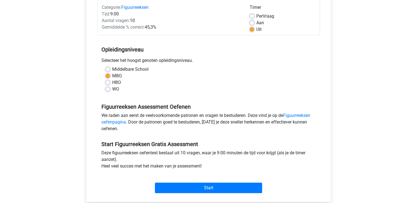
scroll to position [72, 0]
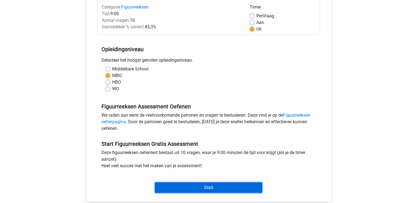
click at [218, 189] on input "Start" at bounding box center [208, 188] width 107 height 10
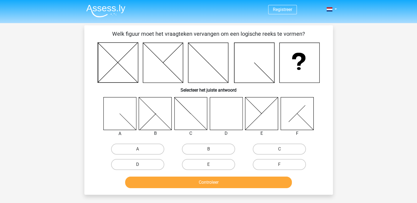
click at [157, 163] on label "D" at bounding box center [137, 164] width 53 height 11
click at [141, 165] on input "D" at bounding box center [139, 167] width 4 height 4
radio input "true"
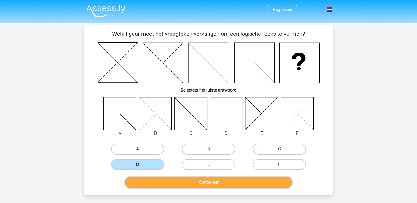
click at [174, 185] on button "Controleer" at bounding box center [208, 183] width 167 height 12
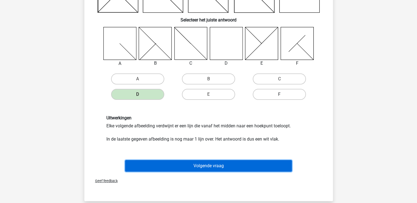
click at [255, 160] on button "Volgende vraag" at bounding box center [208, 166] width 167 height 12
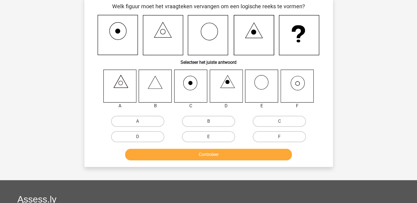
scroll to position [25, 0]
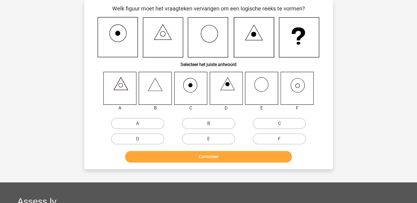
click at [280, 139] on input "F" at bounding box center [281, 141] width 4 height 4
radio input "true"
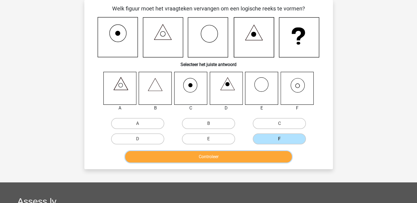
click at [271, 154] on button "Controleer" at bounding box center [208, 157] width 167 height 12
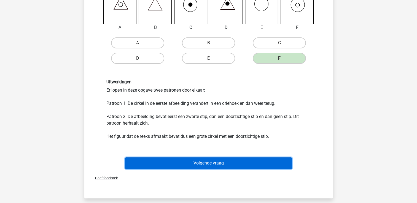
click at [271, 158] on button "Volgende vraag" at bounding box center [208, 163] width 167 height 12
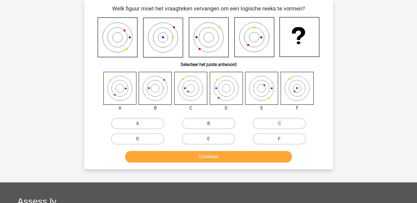
click at [200, 124] on label "B" at bounding box center [208, 123] width 53 height 11
click at [208, 124] on input "B" at bounding box center [210, 126] width 4 height 4
radio input "true"
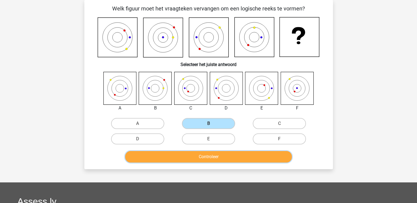
click at [199, 152] on button "Controleer" at bounding box center [208, 157] width 167 height 12
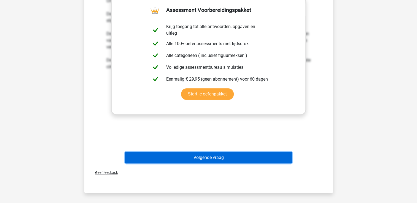
click at [207, 157] on button "Volgende vraag" at bounding box center [208, 158] width 167 height 12
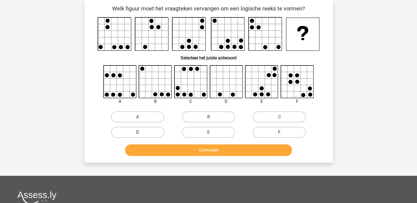
click at [163, 132] on label "D" at bounding box center [137, 132] width 53 height 11
click at [141, 132] on input "D" at bounding box center [139, 134] width 4 height 4
radio input "true"
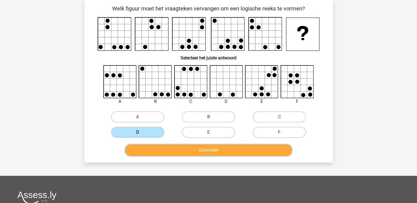
click at [167, 153] on button "Controleer" at bounding box center [208, 151] width 167 height 12
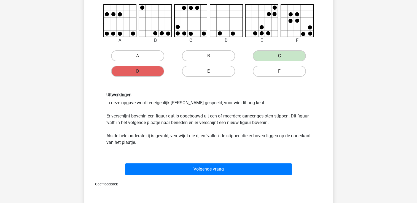
scroll to position [87, 0]
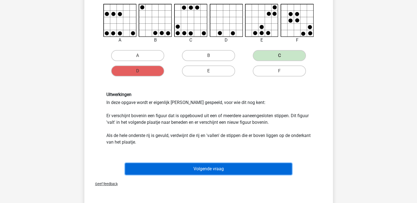
click at [208, 168] on button "Volgende vraag" at bounding box center [208, 169] width 167 height 12
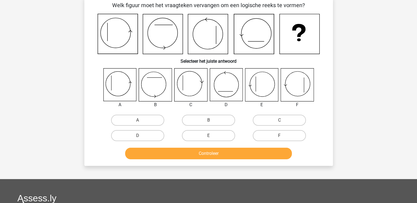
scroll to position [25, 0]
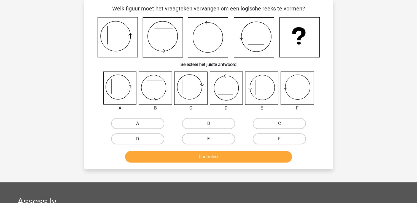
click at [159, 120] on label "A" at bounding box center [137, 123] width 53 height 11
click at [141, 124] on input "A" at bounding box center [139, 126] width 4 height 4
radio input "true"
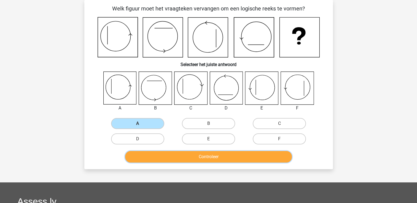
click at [175, 156] on button "Controleer" at bounding box center [208, 157] width 167 height 12
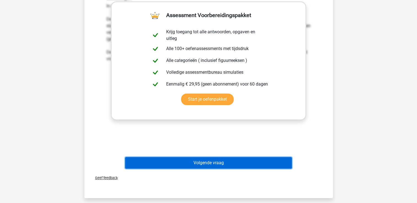
click at [182, 160] on button "Volgende vraag" at bounding box center [208, 163] width 167 height 12
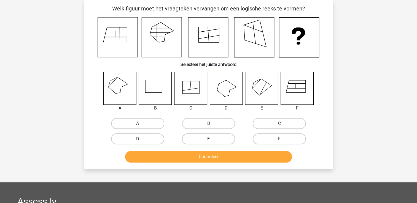
click at [202, 139] on label "E" at bounding box center [208, 139] width 53 height 11
click at [208, 139] on input "E" at bounding box center [210, 141] width 4 height 4
radio input "true"
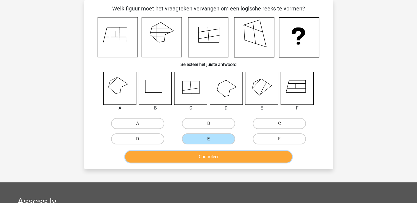
click at [204, 156] on button "Controleer" at bounding box center [208, 157] width 167 height 12
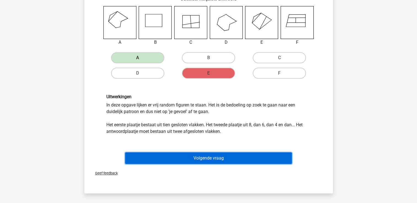
click at [204, 156] on button "Volgende vraag" at bounding box center [208, 159] width 167 height 12
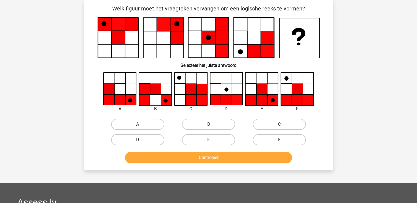
click at [159, 140] on label "D" at bounding box center [137, 139] width 53 height 11
click at [141, 140] on input "D" at bounding box center [139, 142] width 4 height 4
radio input "true"
click at [162, 154] on button "Controleer" at bounding box center [208, 158] width 167 height 12
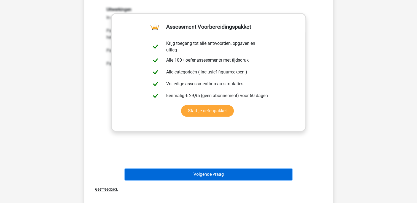
click at [176, 169] on button "Volgende vraag" at bounding box center [208, 175] width 167 height 12
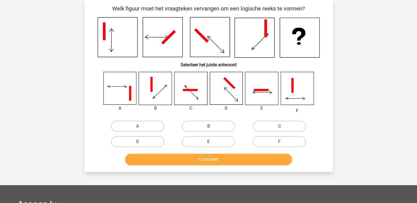
click at [201, 143] on label "E" at bounding box center [208, 141] width 53 height 11
click at [208, 143] on input "E" at bounding box center [210, 144] width 4 height 4
radio input "true"
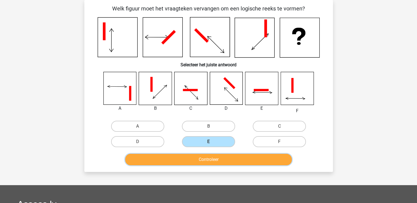
click at [199, 156] on button "Controleer" at bounding box center [208, 160] width 167 height 12
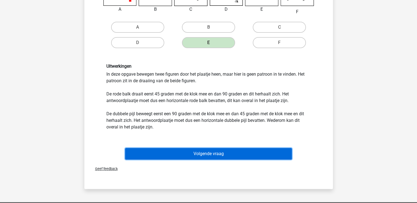
click at [199, 156] on button "Volgende vraag" at bounding box center [208, 154] width 167 height 12
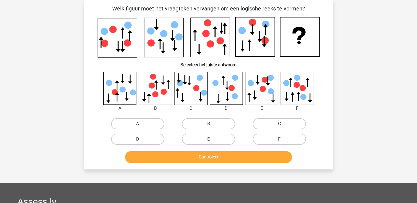
click at [155, 124] on label "A" at bounding box center [137, 123] width 53 height 11
click at [141, 124] on input "A" at bounding box center [139, 126] width 4 height 4
radio input "true"
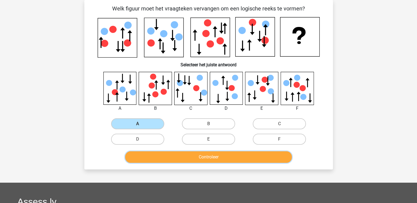
click at [157, 159] on button "Controleer" at bounding box center [208, 157] width 167 height 12
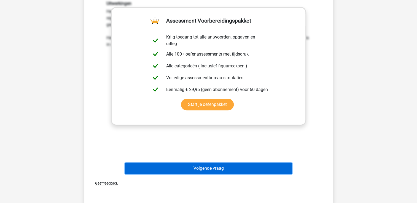
click at [197, 164] on button "Volgende vraag" at bounding box center [208, 169] width 167 height 12
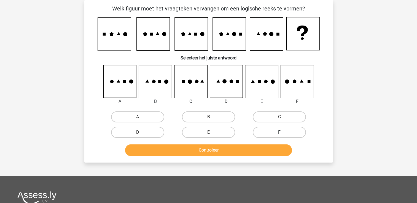
click at [294, 135] on label "F" at bounding box center [278, 132] width 53 height 11
click at [283, 135] on input "F" at bounding box center [281, 134] width 4 height 4
radio input "true"
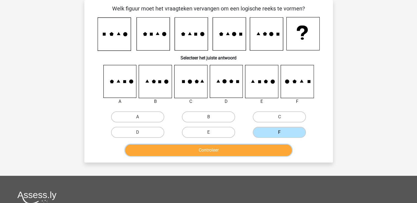
click at [276, 148] on button "Controleer" at bounding box center [208, 151] width 167 height 12
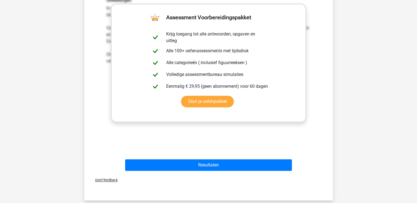
scroll to position [188, 0]
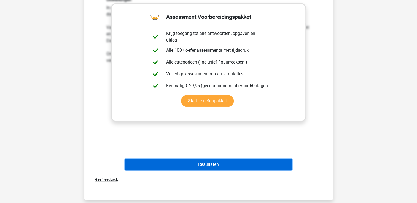
click at [244, 159] on button "Resultaten" at bounding box center [208, 165] width 167 height 12
